Goal: Information Seeking & Learning: Learn about a topic

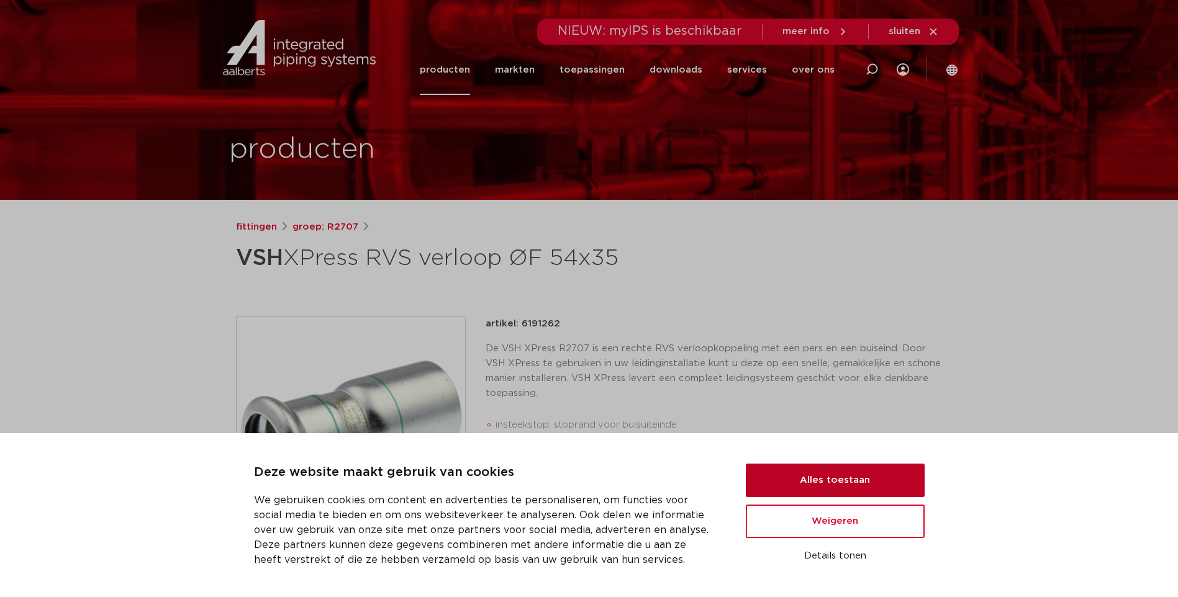
click at [833, 475] on button "Alles toestaan" at bounding box center [835, 481] width 179 height 34
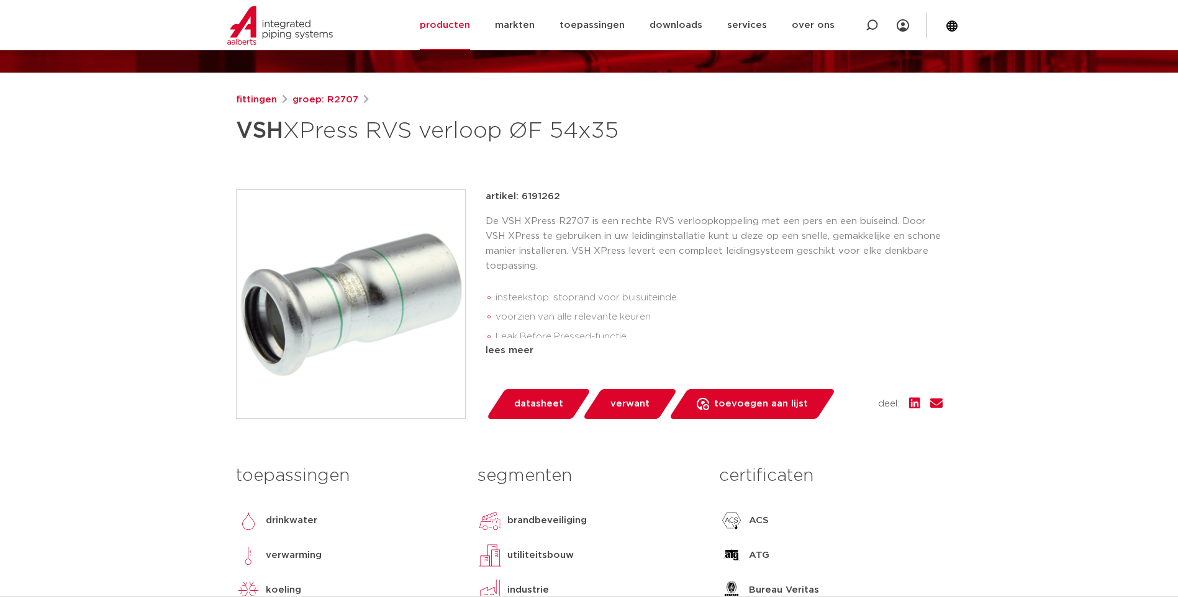
scroll to position [124, 0]
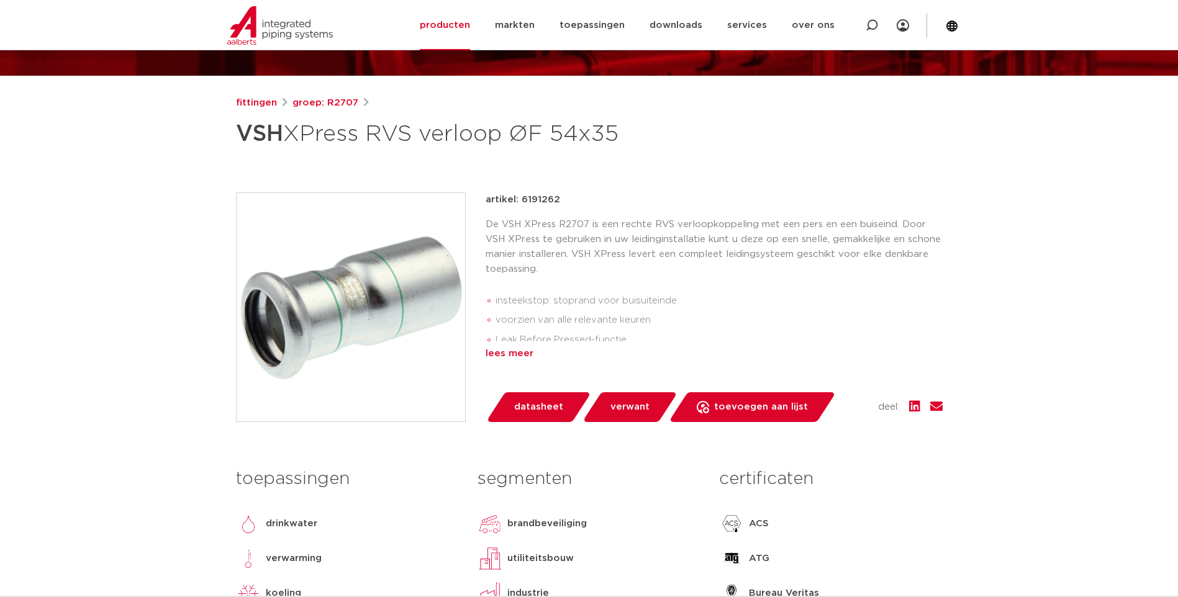
click at [505, 353] on div "lees meer" at bounding box center [714, 353] width 457 height 15
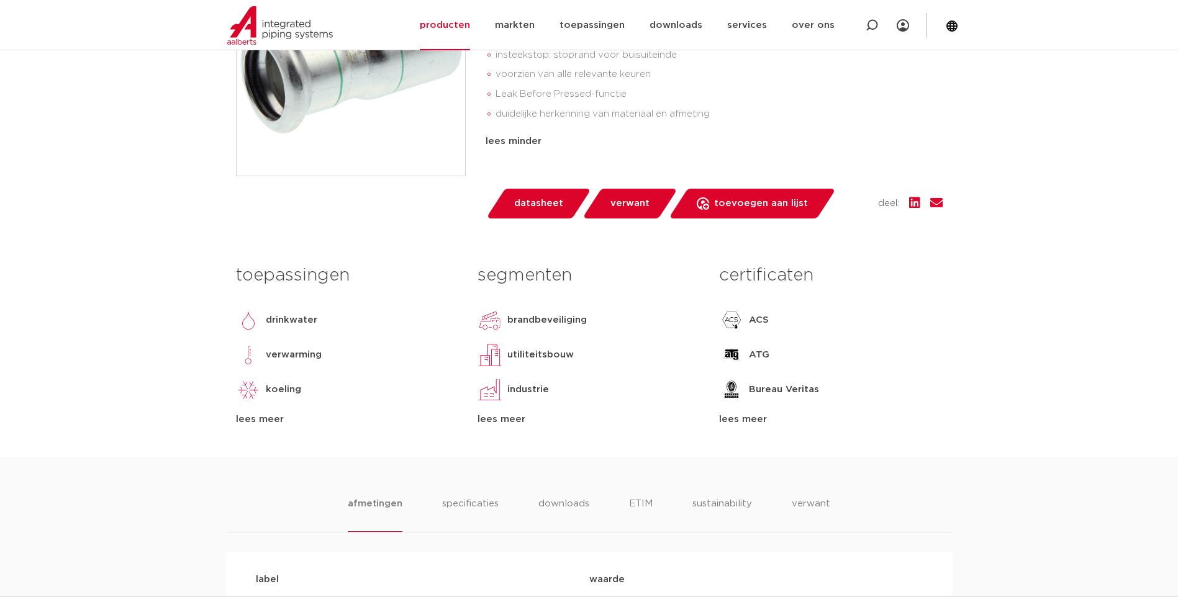
scroll to position [373, 0]
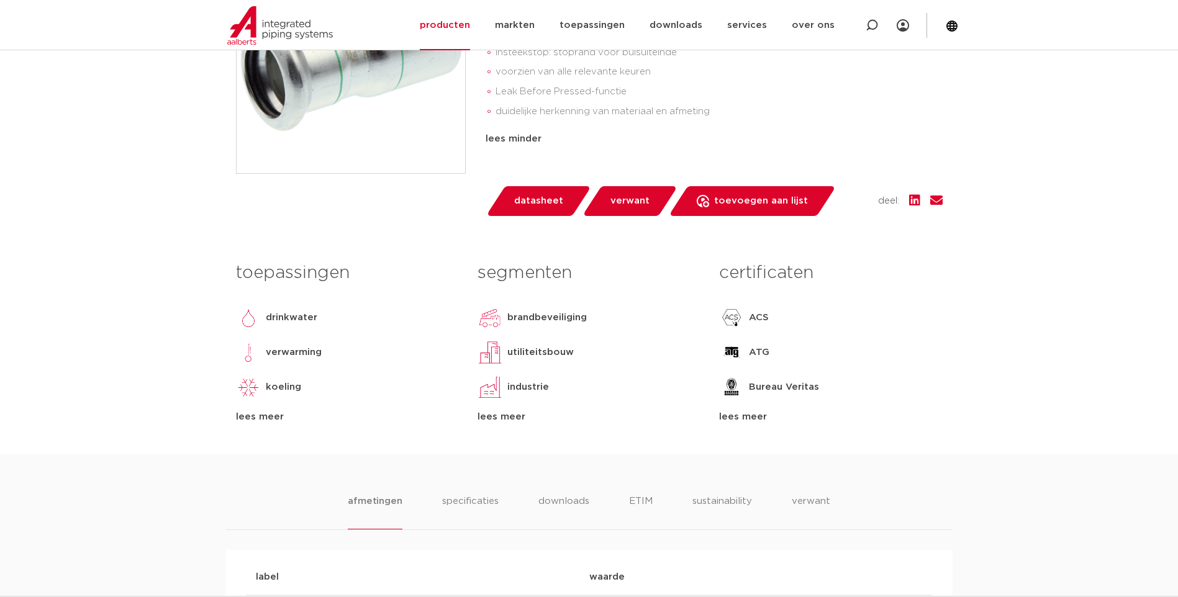
click at [491, 422] on div "lees meer" at bounding box center [588, 417] width 223 height 15
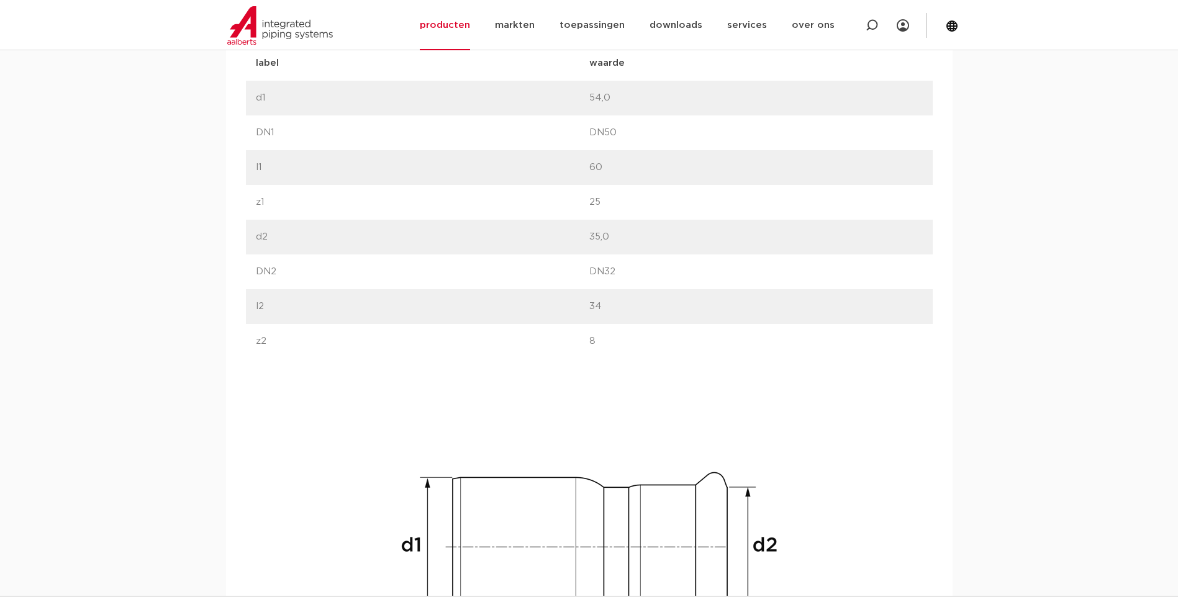
scroll to position [931, 0]
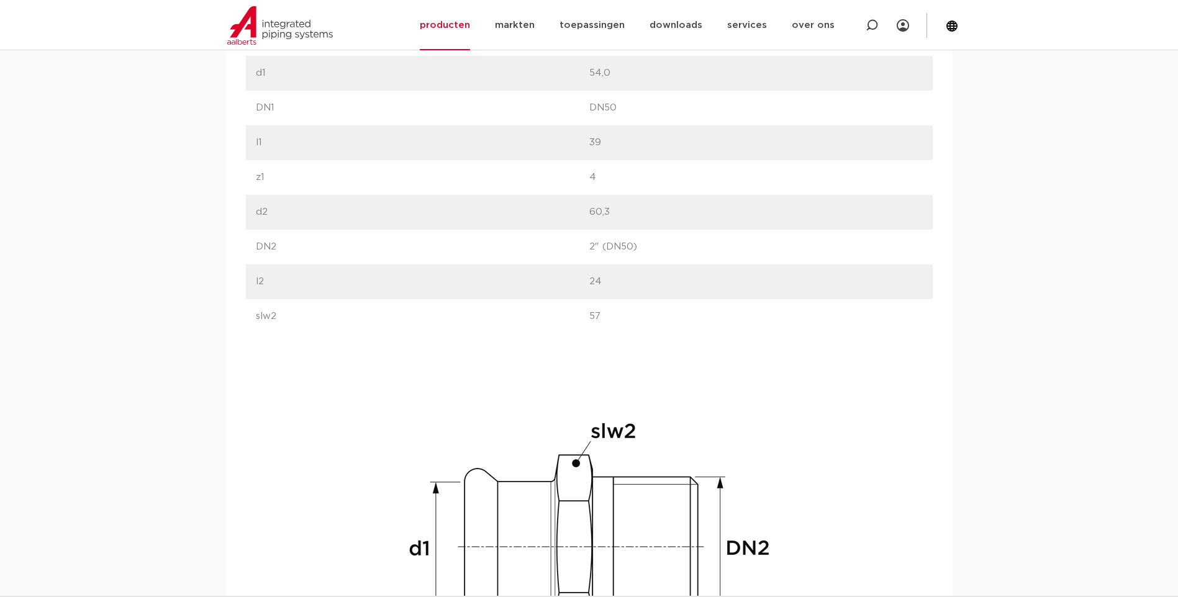
scroll to position [1118, 0]
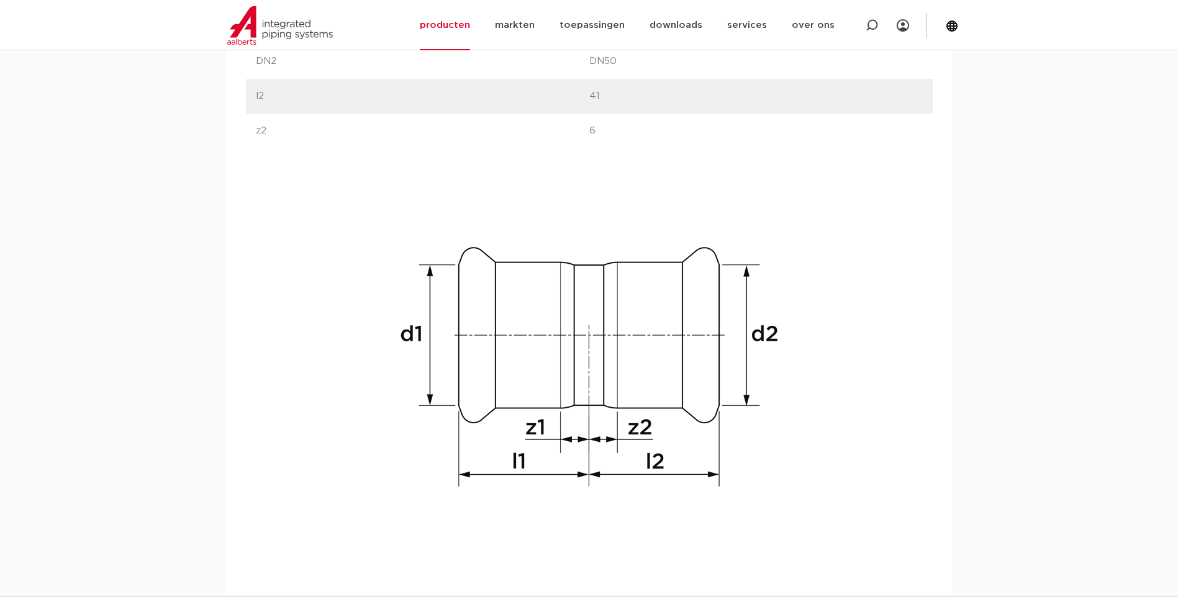
scroll to position [1056, 0]
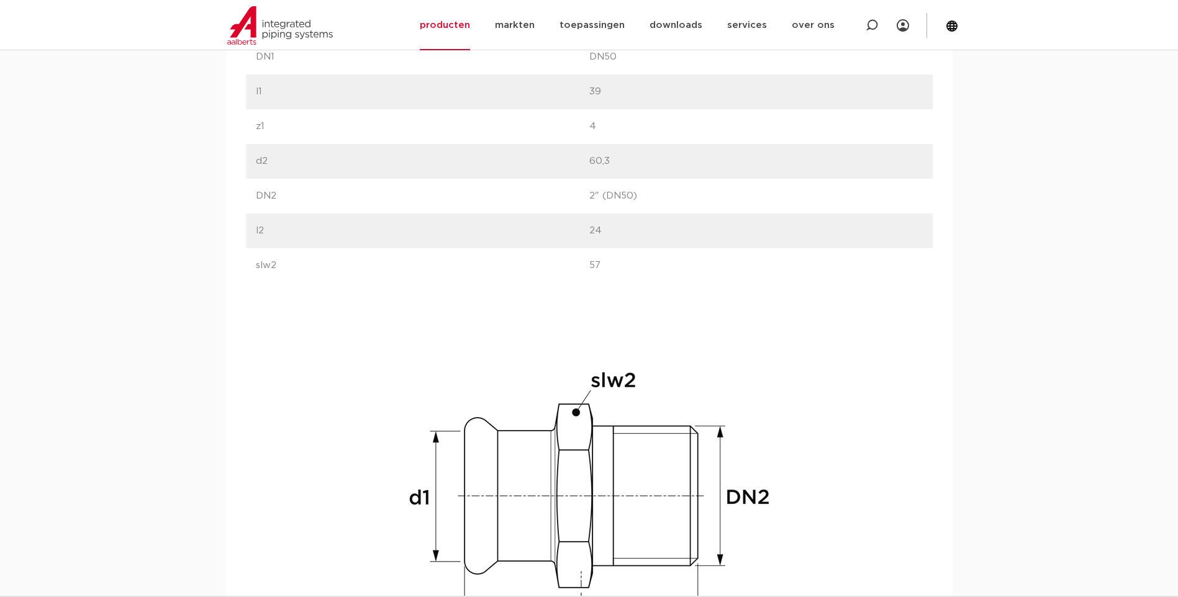
scroll to position [931, 0]
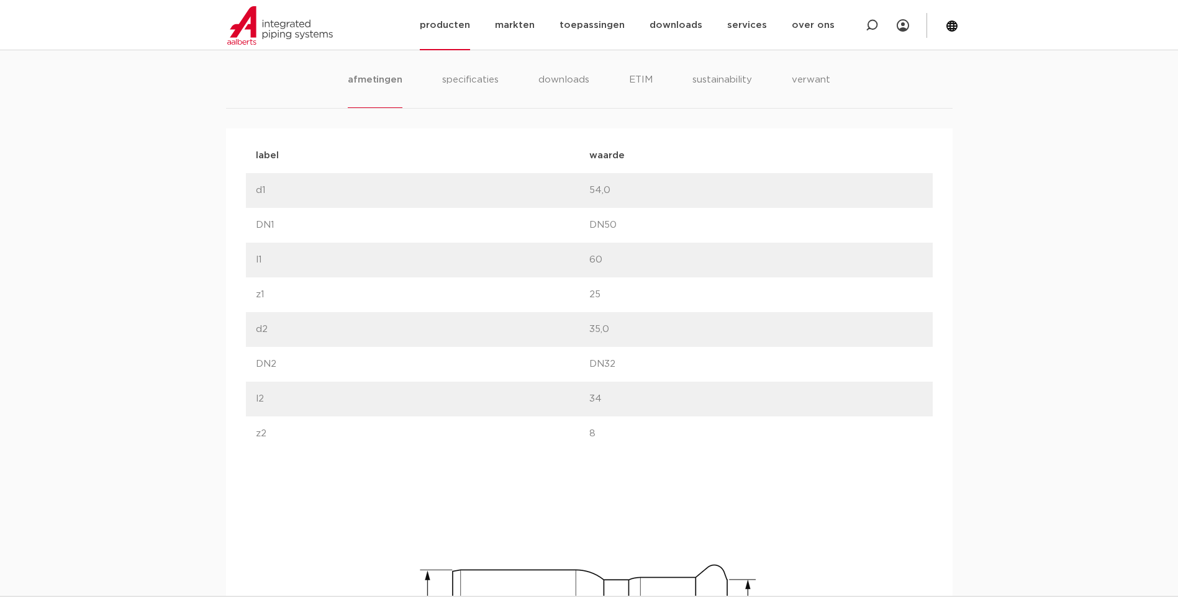
scroll to position [745, 0]
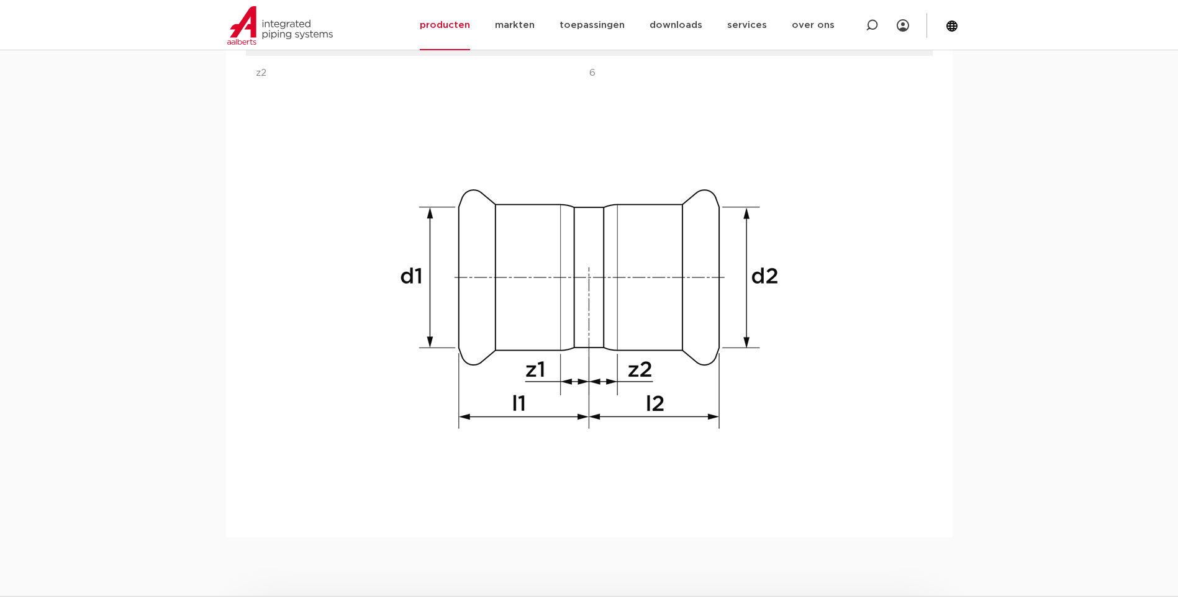
scroll to position [1118, 0]
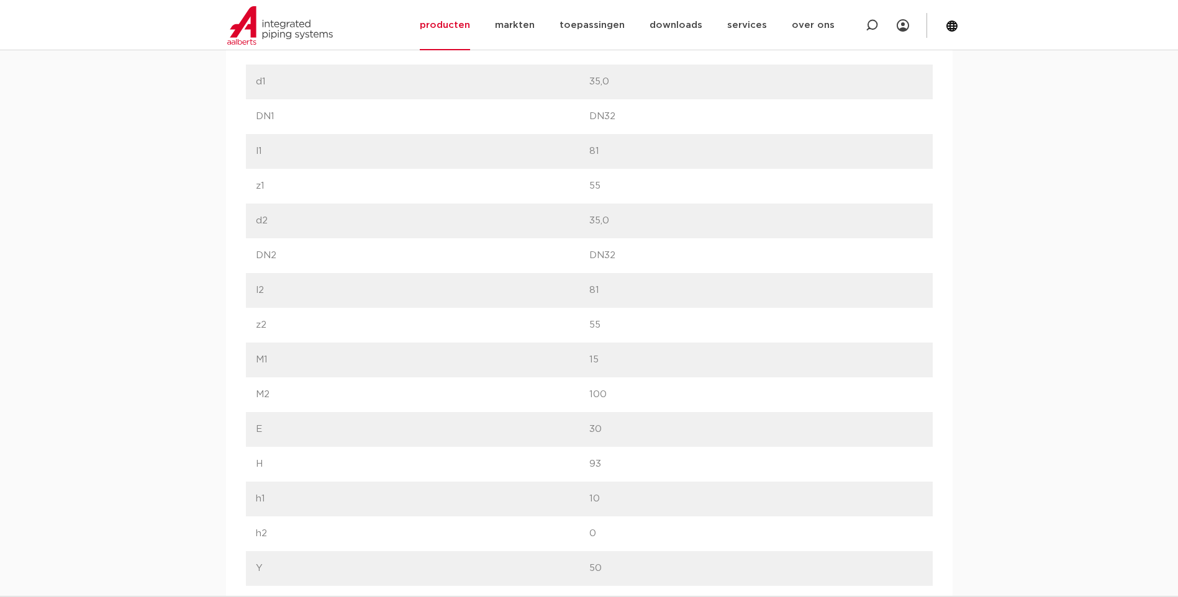
scroll to position [869, 0]
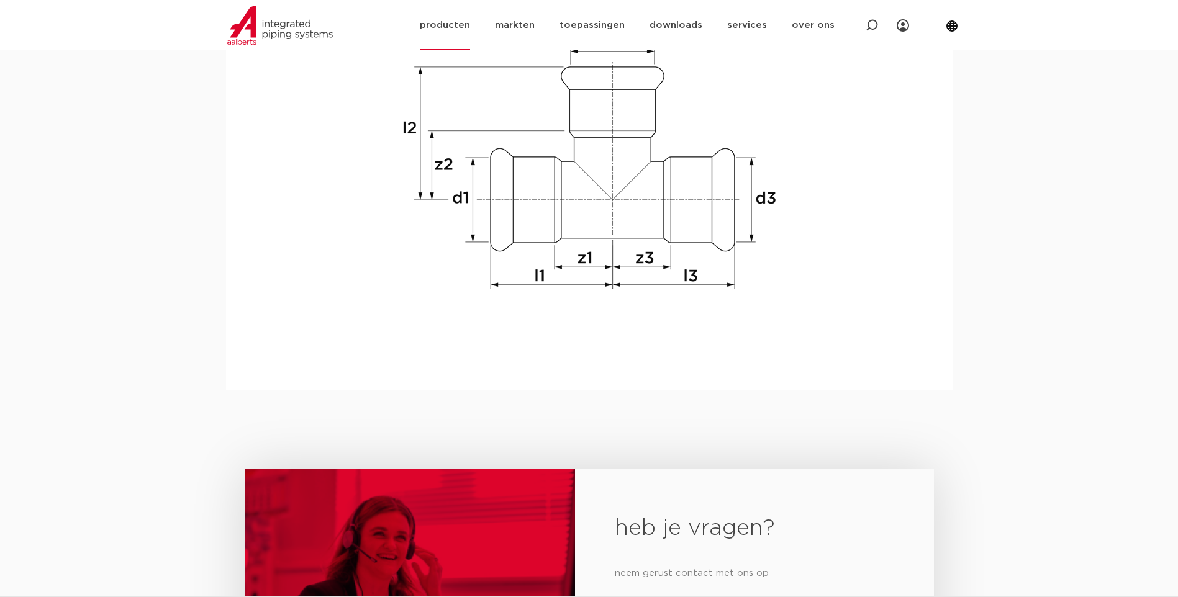
scroll to position [1242, 0]
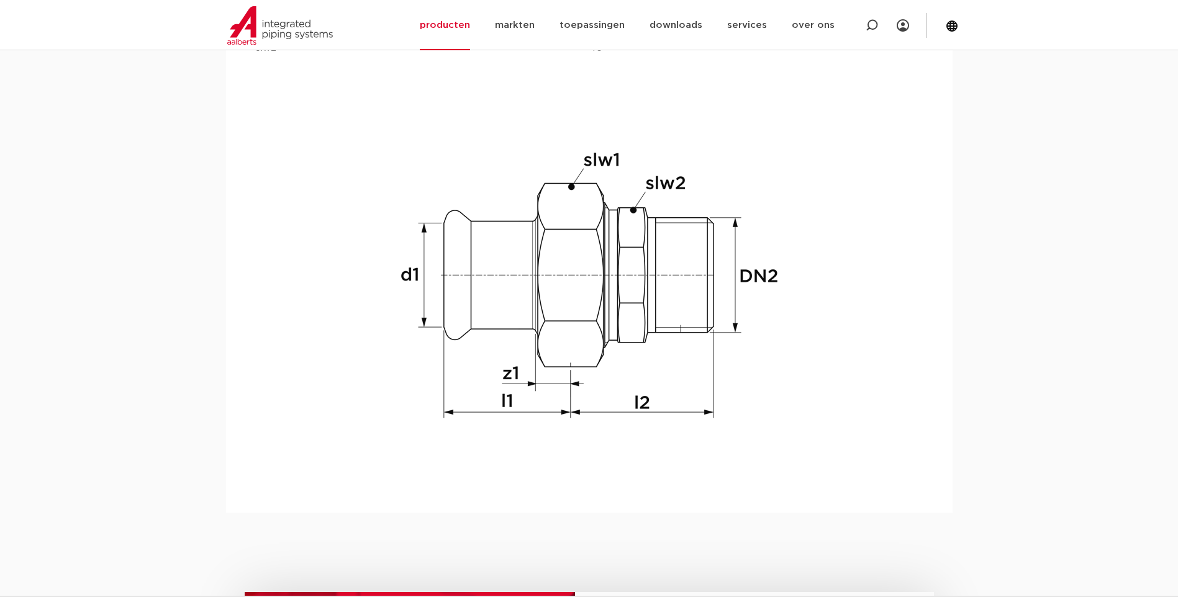
scroll to position [1242, 0]
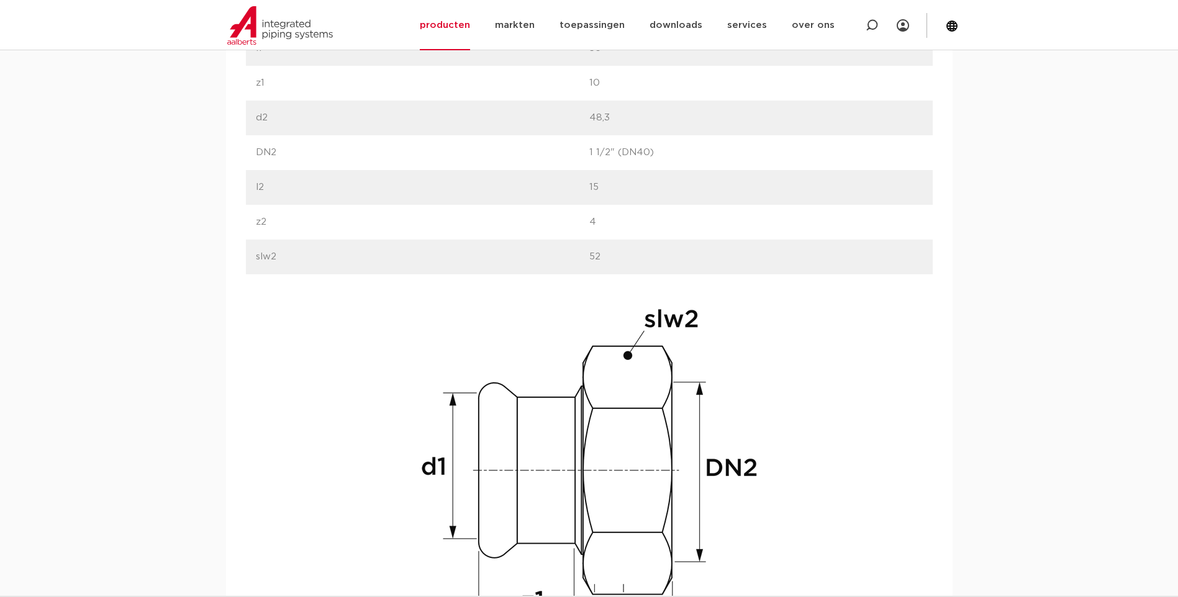
scroll to position [931, 0]
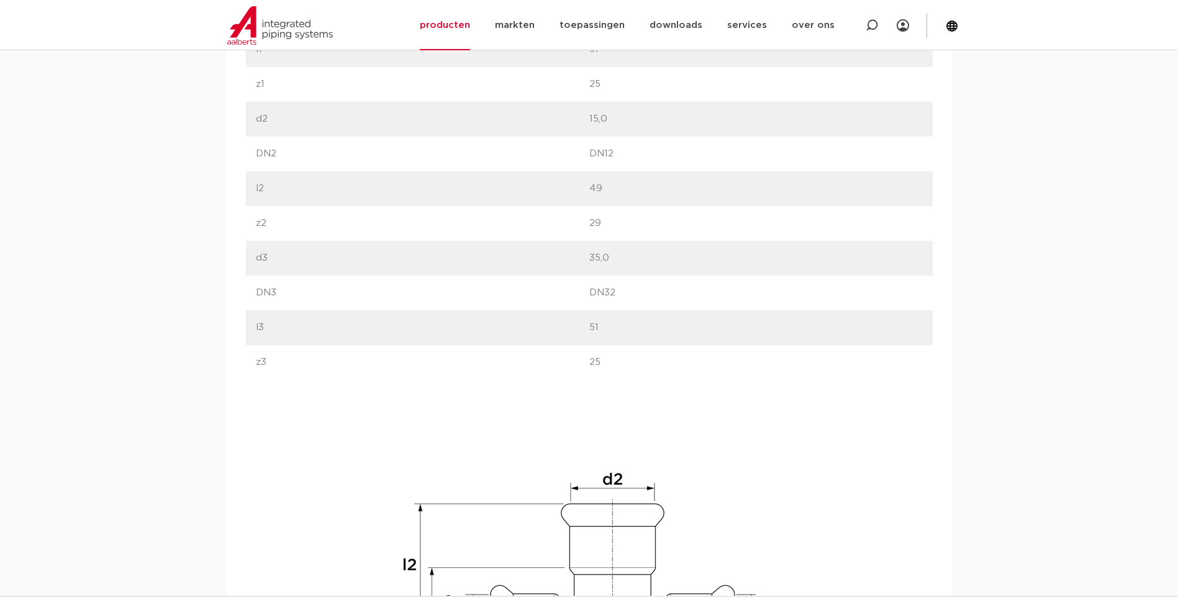
scroll to position [1242, 0]
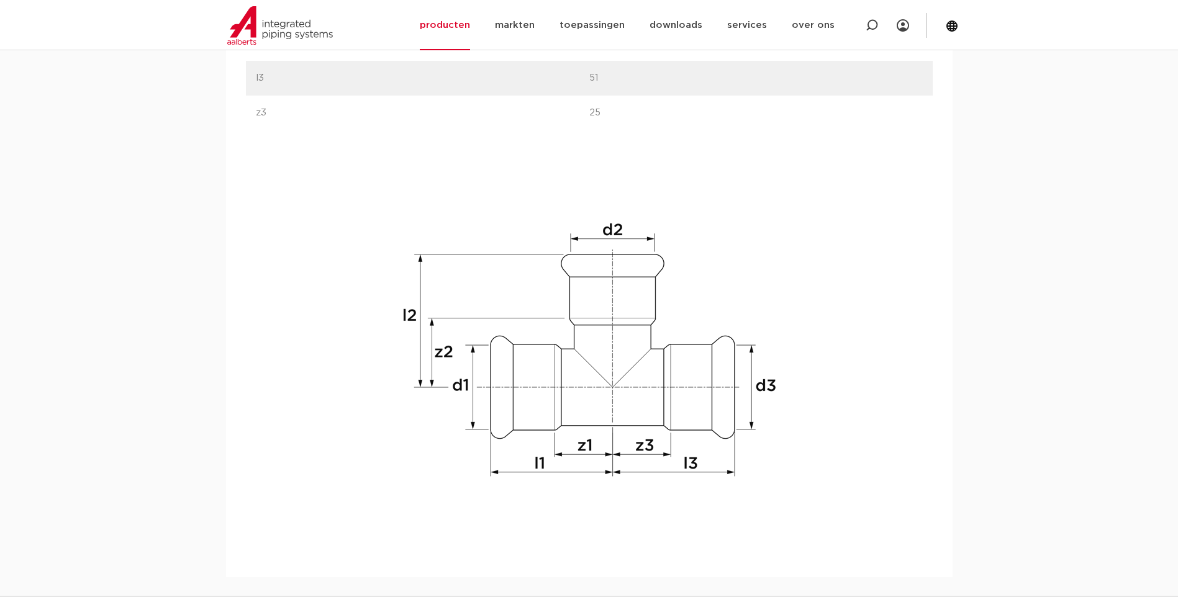
click at [269, 419] on div "label waarde label d1 waarde 35,0" at bounding box center [589, 112] width 687 height 869
